Goal: Information Seeking & Learning: Find specific page/section

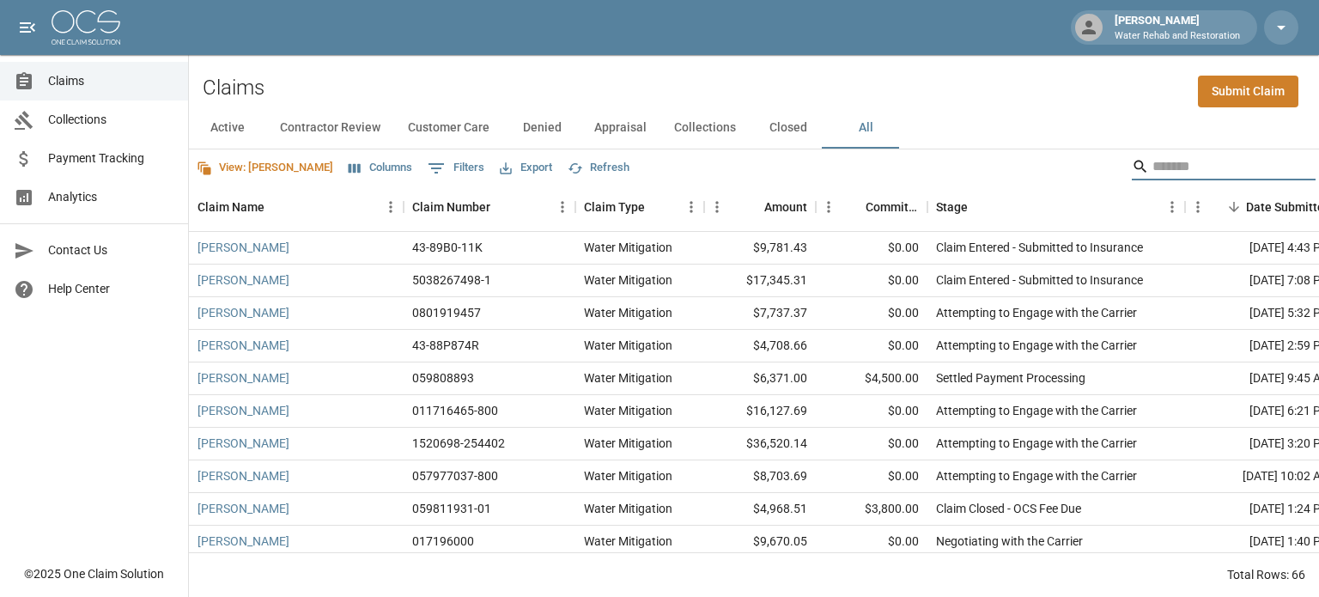
click at [1152, 176] on input "Search" at bounding box center [1220, 166] width 137 height 27
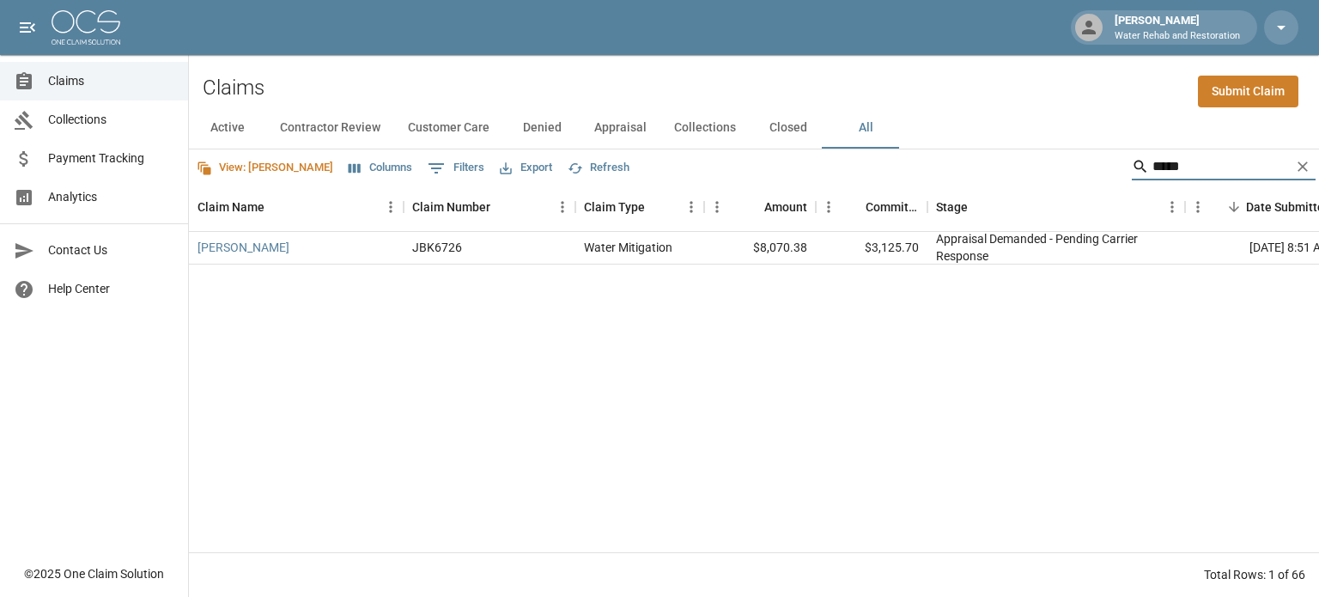
type input "*****"
click at [250, 249] on link "[PERSON_NAME]" at bounding box center [243, 247] width 92 height 17
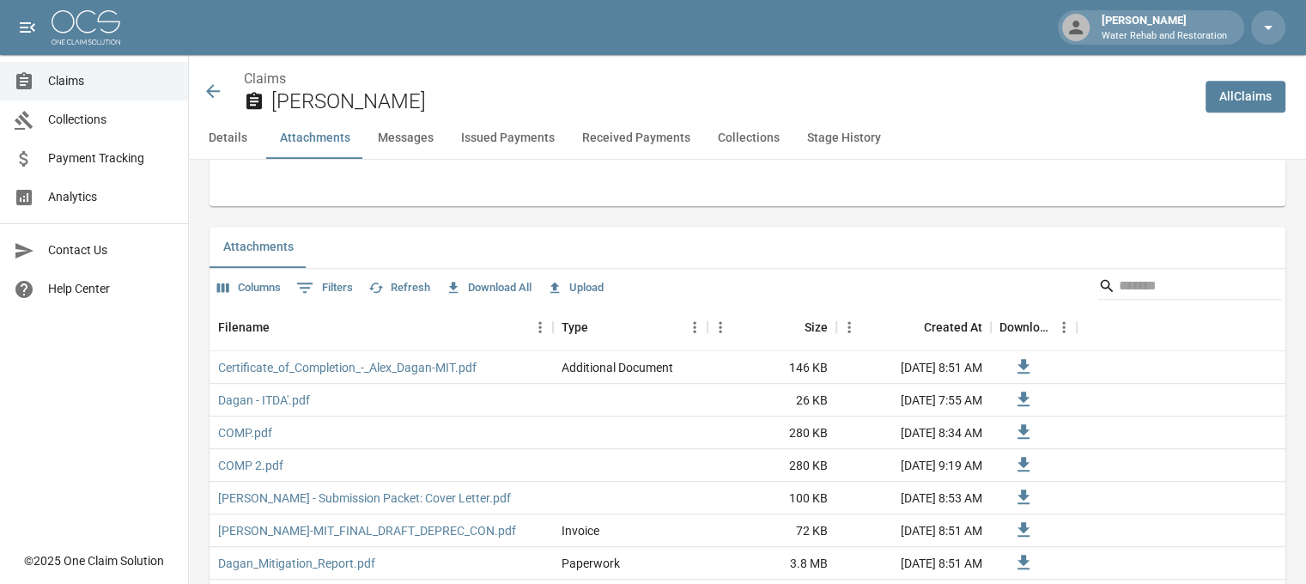
scroll to position [1030, 0]
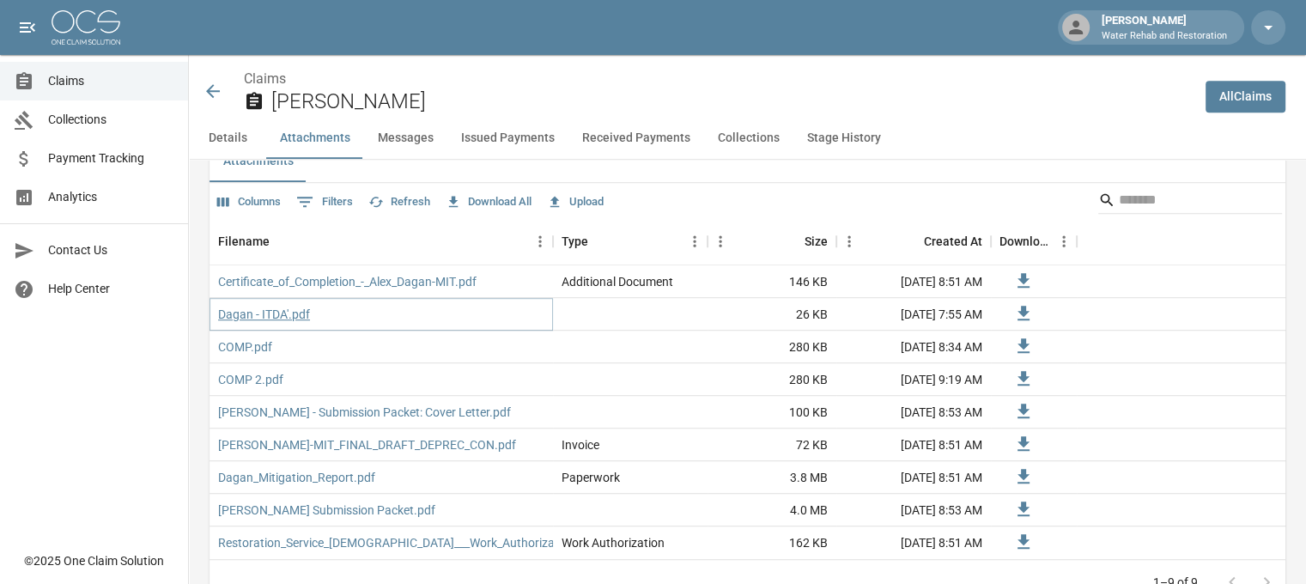
click at [262, 306] on link "Dagan - ITDA'.pdf" at bounding box center [264, 314] width 92 height 17
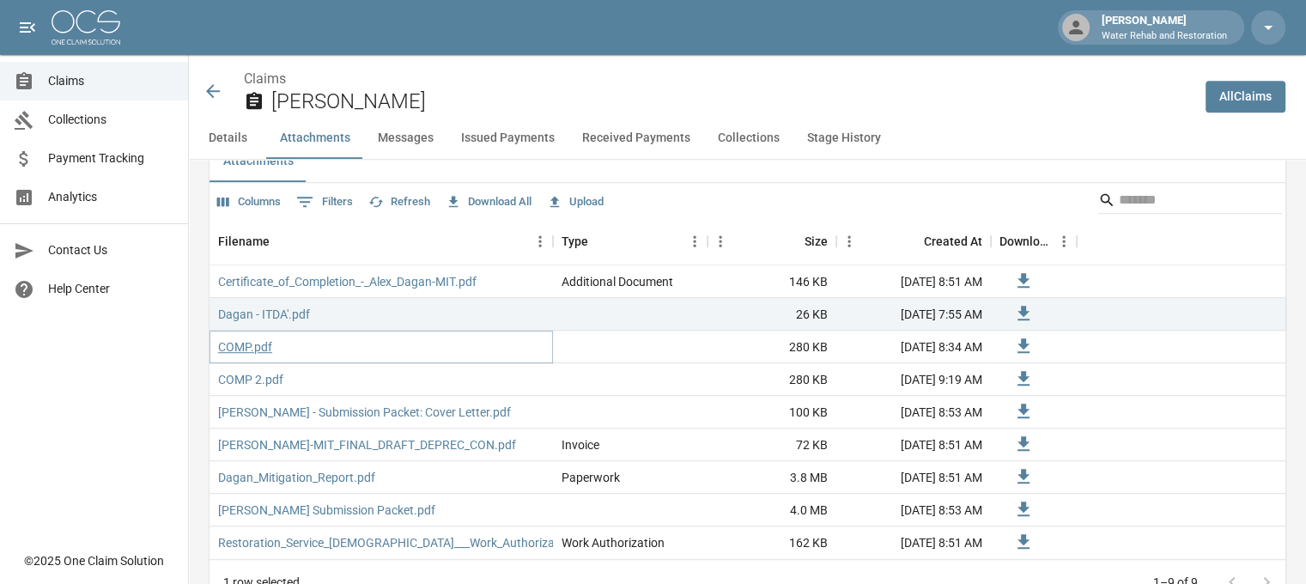
click at [241, 344] on link "COMP.pdf" at bounding box center [245, 346] width 54 height 17
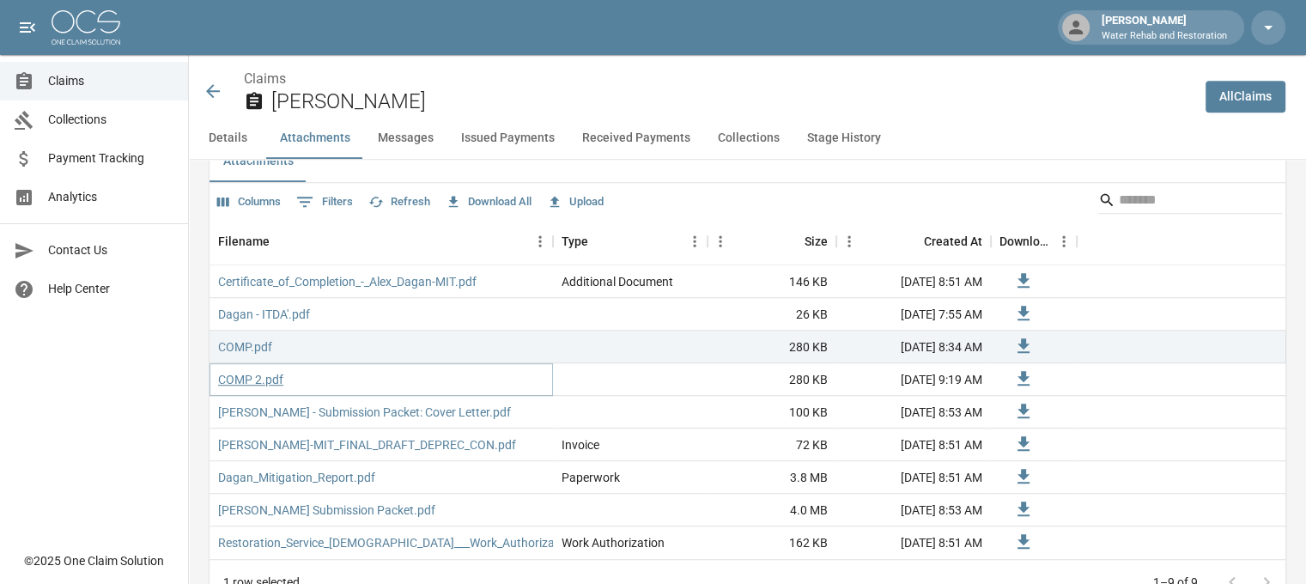
click at [246, 371] on link "COMP 2.pdf" at bounding box center [250, 379] width 65 height 17
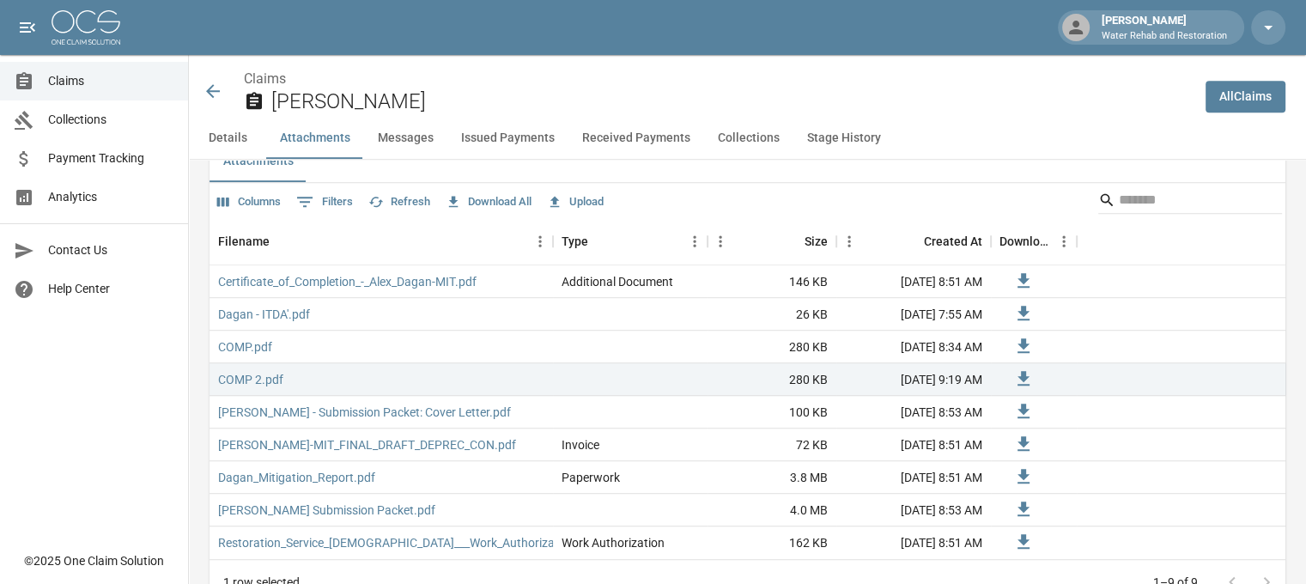
click at [215, 92] on icon at bounding box center [213, 91] width 14 height 14
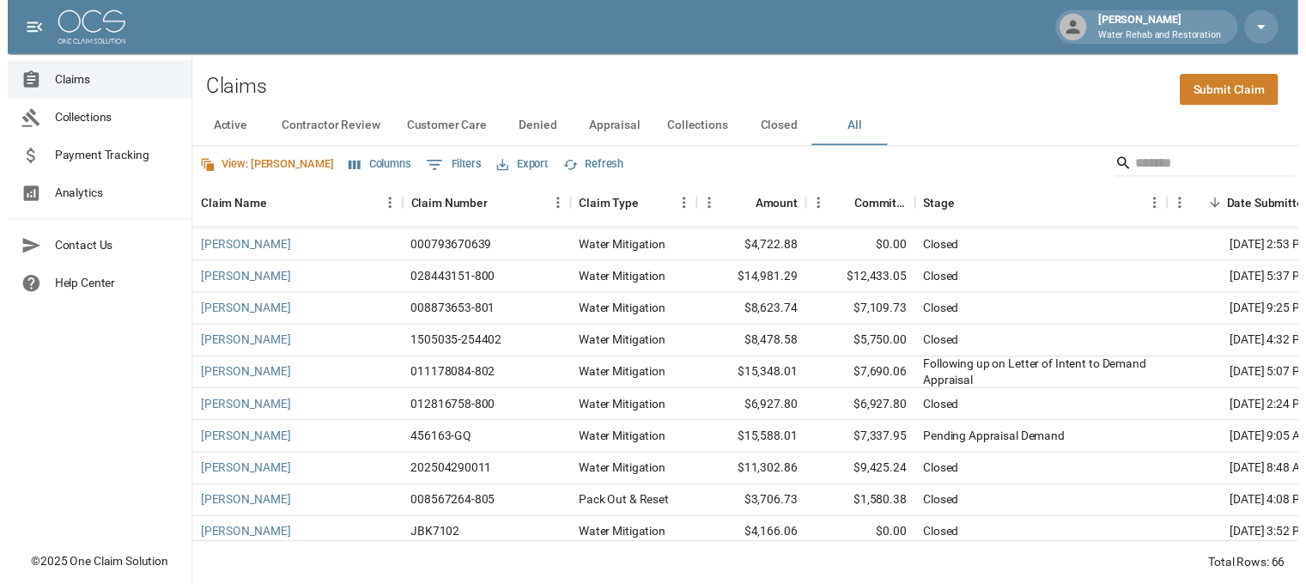
scroll to position [1030, 0]
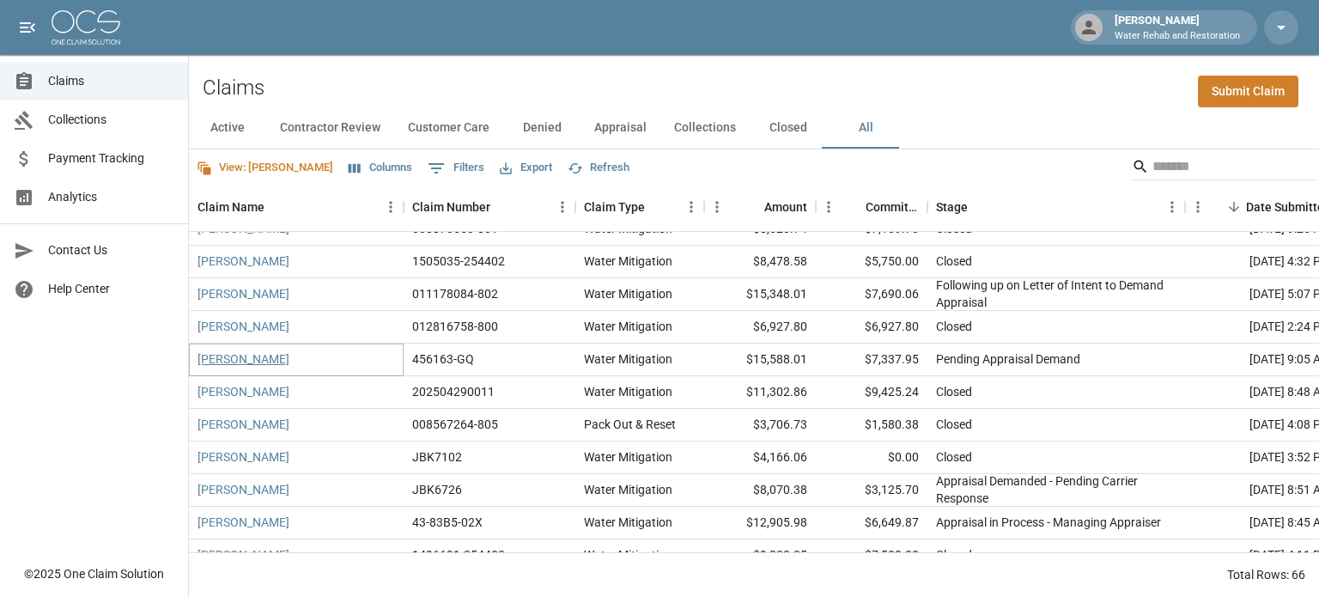
click at [213, 356] on link "[PERSON_NAME]" at bounding box center [243, 358] width 92 height 17
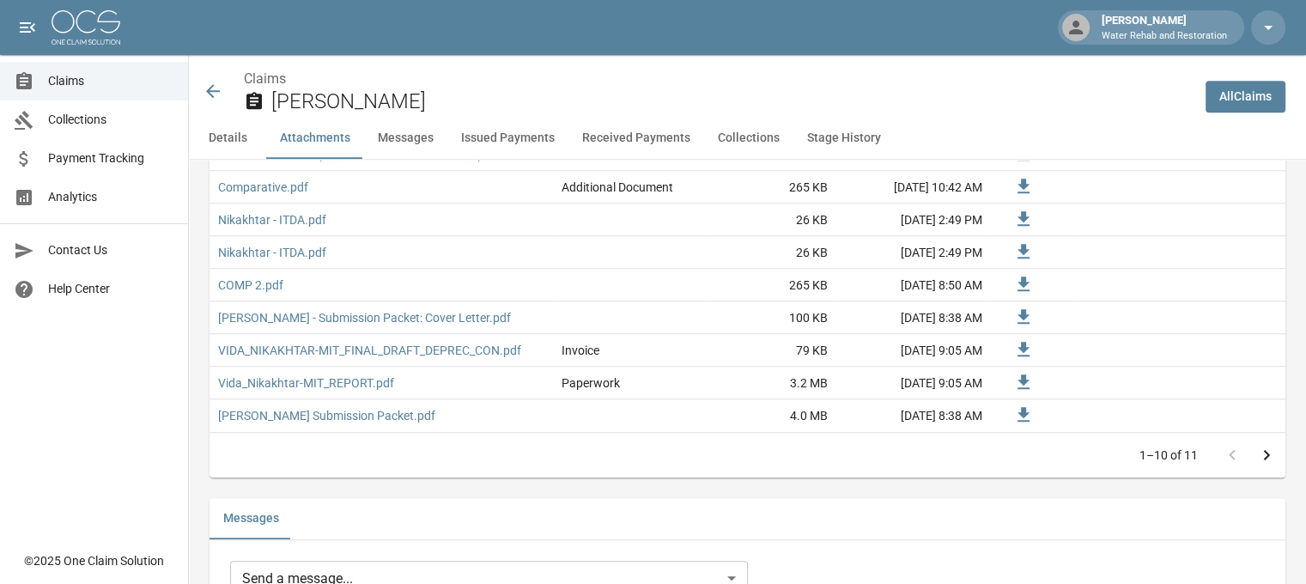
scroll to position [1202, 0]
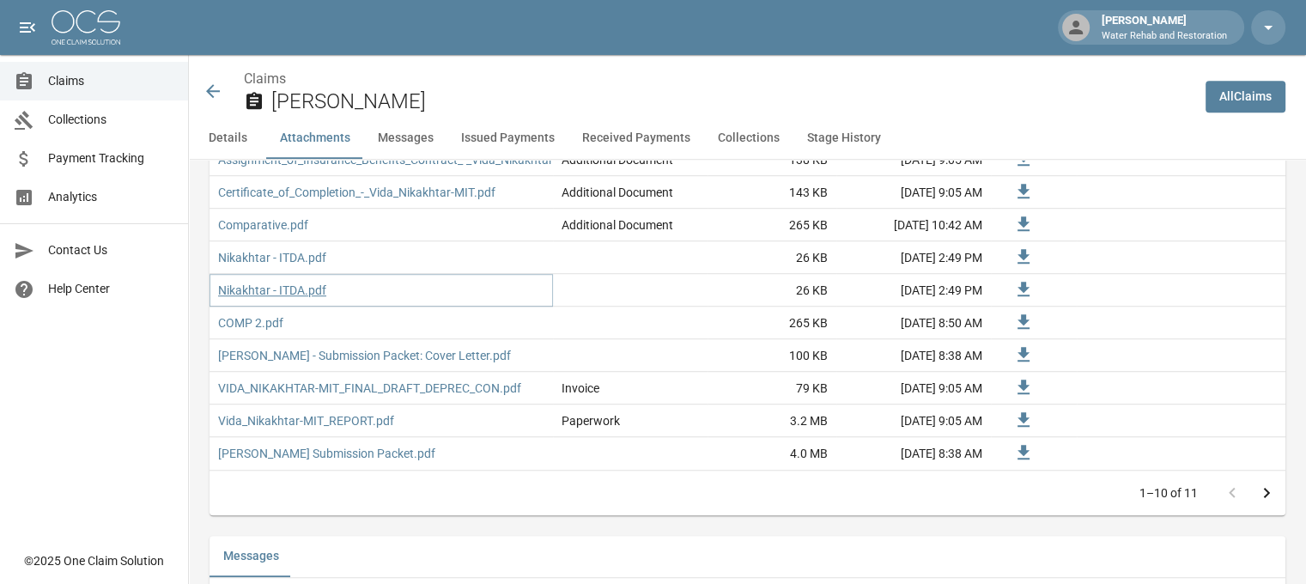
click at [272, 299] on link "Nikakhtar - ITDA.pdf" at bounding box center [272, 290] width 108 height 17
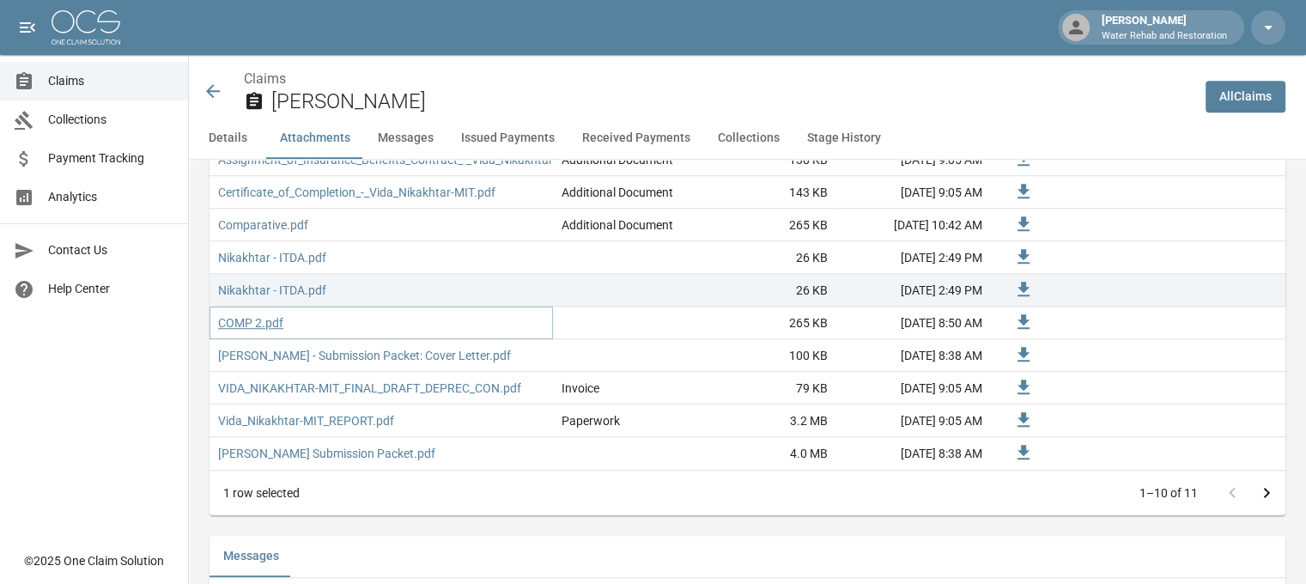
click at [227, 331] on link "COMP 2.pdf" at bounding box center [250, 322] width 65 height 17
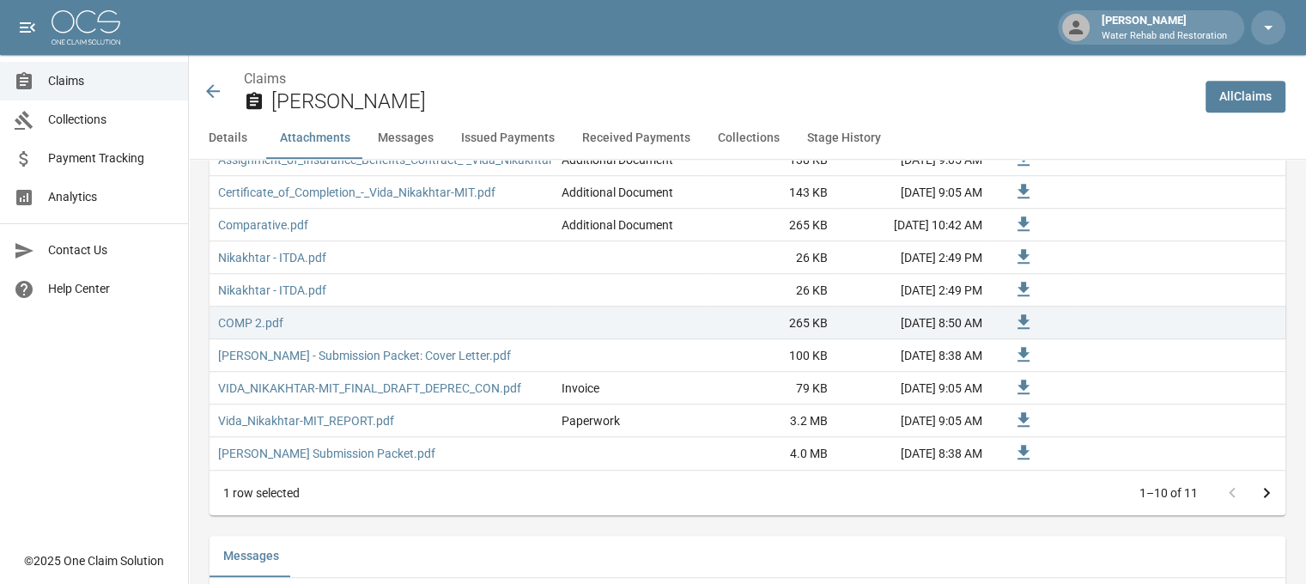
click at [203, 95] on icon at bounding box center [213, 91] width 21 height 21
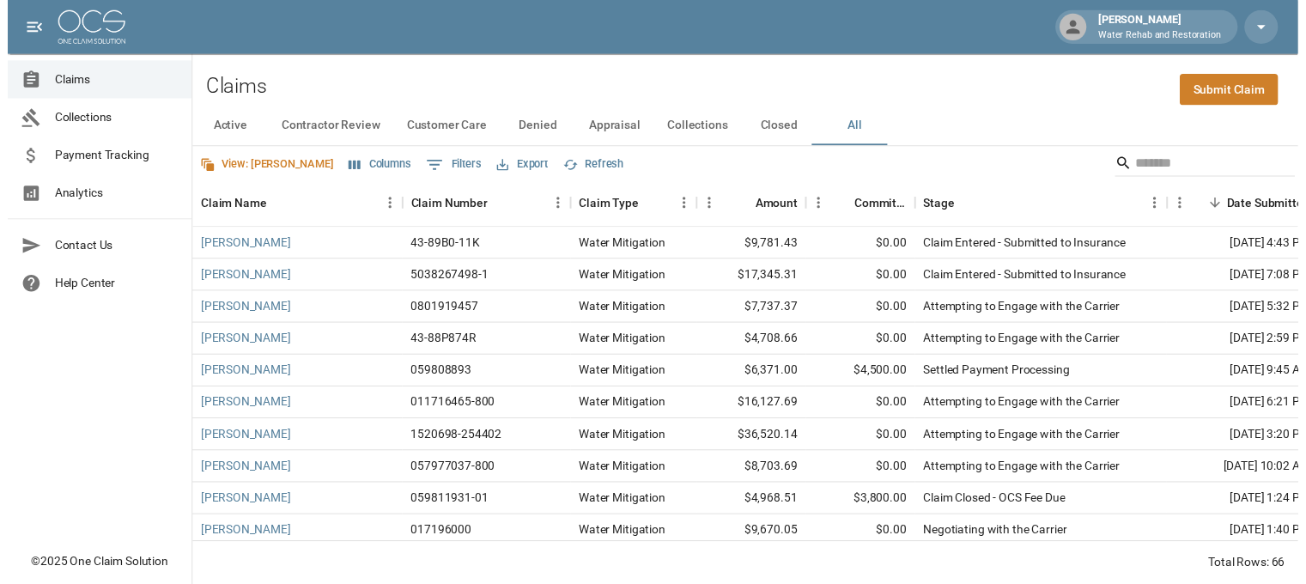
scroll to position [172, 0]
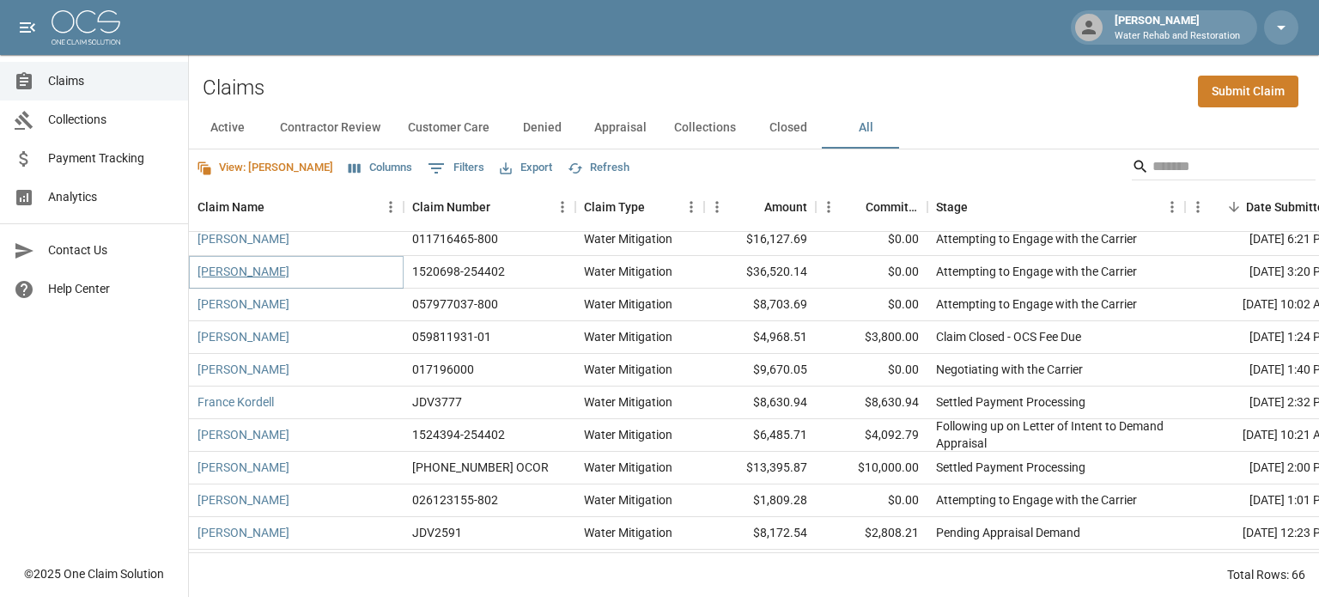
click at [252, 265] on link "[PERSON_NAME]" at bounding box center [243, 271] width 92 height 17
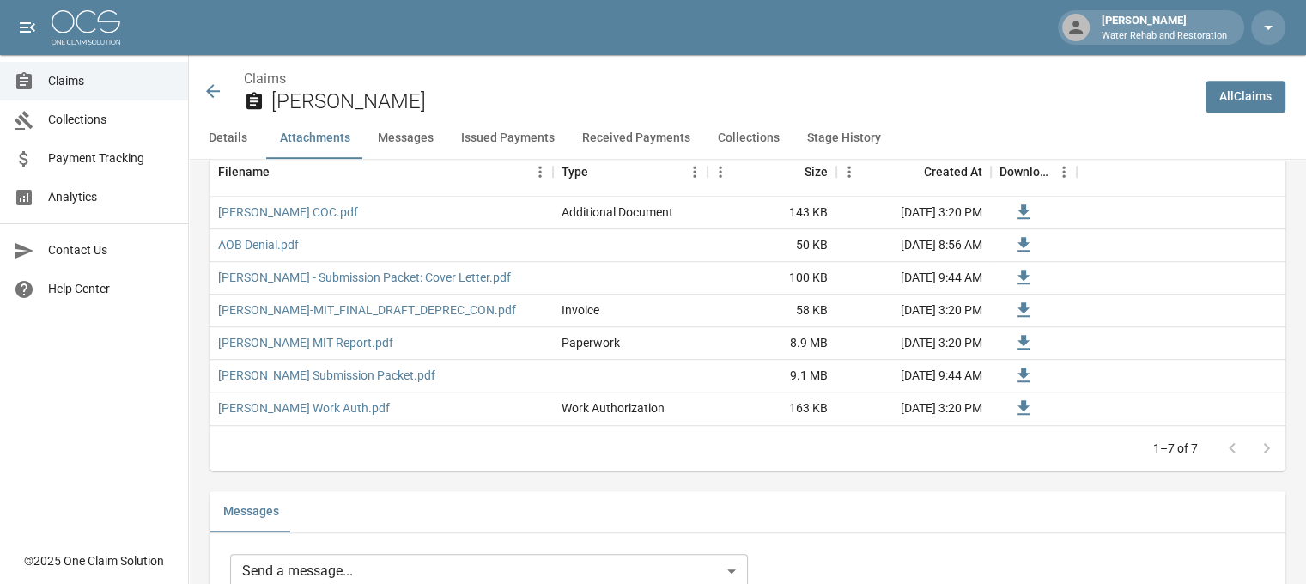
scroll to position [1116, 0]
